Goal: Information Seeking & Learning: Learn about a topic

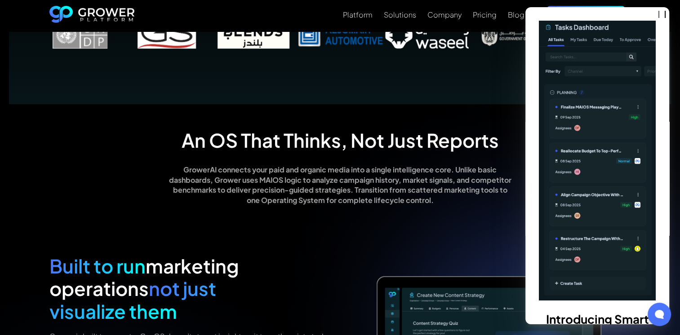
scroll to position [853, 0]
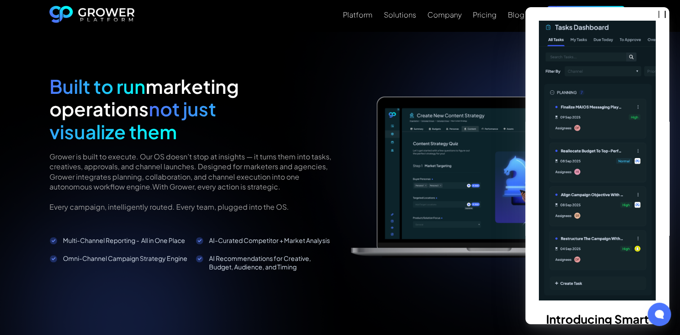
click at [611, 19] on div "Introducing Smart Tasks GrowerAI will now turn recommendations into actual task…" at bounding box center [597, 165] width 144 height 317
click at [659, 22] on div "Introducing Smart Tasks GrowerAI will now turn recommendations into actual task…" at bounding box center [597, 165] width 144 height 317
drag, startPoint x: 649, startPoint y: 65, endPoint x: 648, endPoint y: 114, distance: 49.0
click at [648, 114] on div "Introducing Smart Tasks GrowerAI will now turn recommendations into actual task…" at bounding box center [597, 165] width 144 height 317
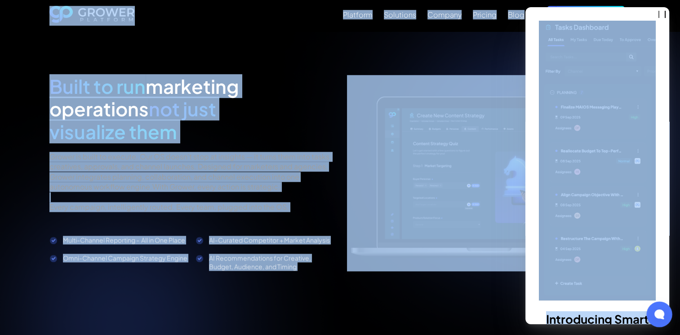
drag, startPoint x: 663, startPoint y: 183, endPoint x: 661, endPoint y: 306, distance: 123.5
drag, startPoint x: 661, startPoint y: 306, endPoint x: 662, endPoint y: 240, distance: 66.5
click at [662, 240] on div "Introducing Smart Tasks GrowerAI will now turn recommendations into actual task…" at bounding box center [597, 165] width 144 height 317
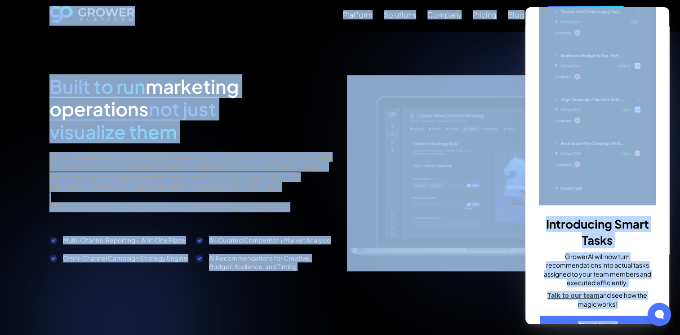
scroll to position [102, 0]
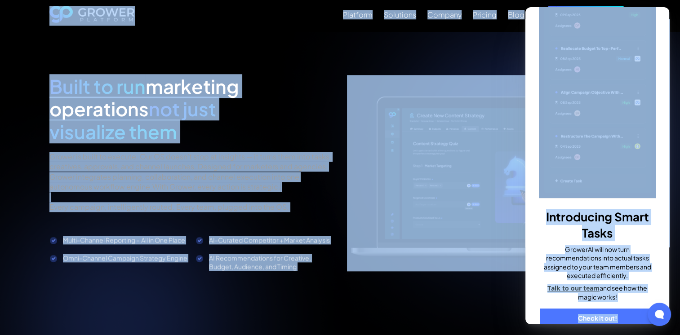
click at [598, 309] on link "Check it out!" at bounding box center [596, 319] width 115 height 20
click at [313, 97] on div "Built to run marketing operations not just visualize them Grower is built to ex…" at bounding box center [191, 173] width 284 height 196
click at [159, 52] on div "An OS That Thinks, Not Just Reports GrowerAI connects your paid and organic med…" at bounding box center [340, 240] width 606 height 595
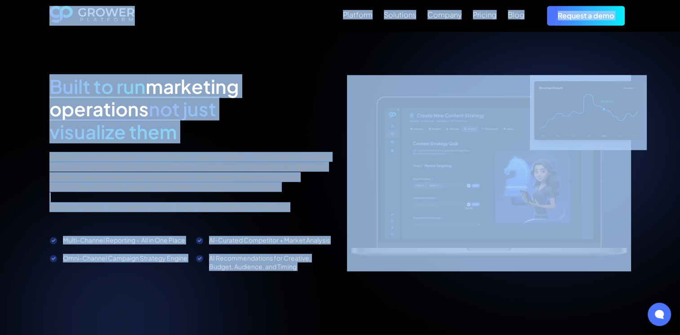
click at [89, 40] on div "An OS That Thinks, Not Just Reports GrowerAI connects your paid and organic med…" at bounding box center [340, 240] width 606 height 595
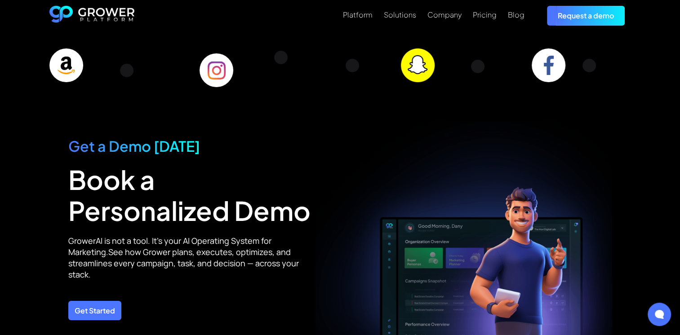
scroll to position [3189, 0]
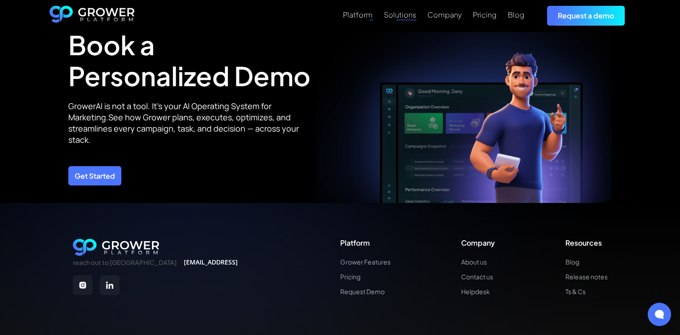
click at [390, 17] on div "Solutions" at bounding box center [400, 14] width 32 height 9
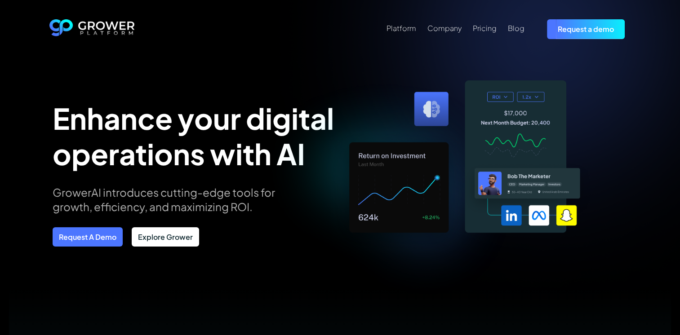
click at [172, 233] on link "Explore Grower" at bounding box center [165, 236] width 67 height 19
